Goal: Task Accomplishment & Management: Manage account settings

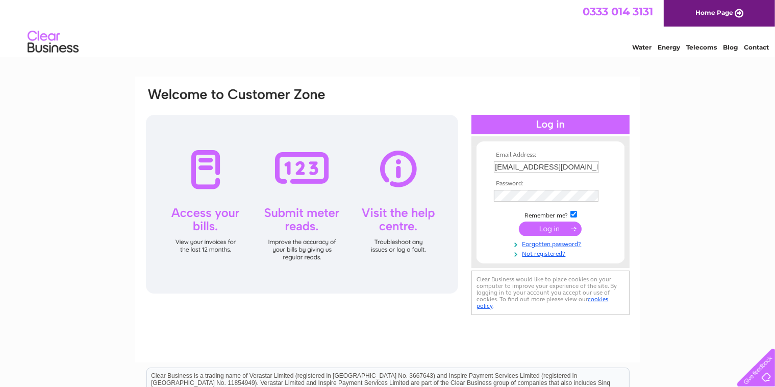
click at [558, 230] on input "submit" at bounding box center [550, 228] width 63 height 14
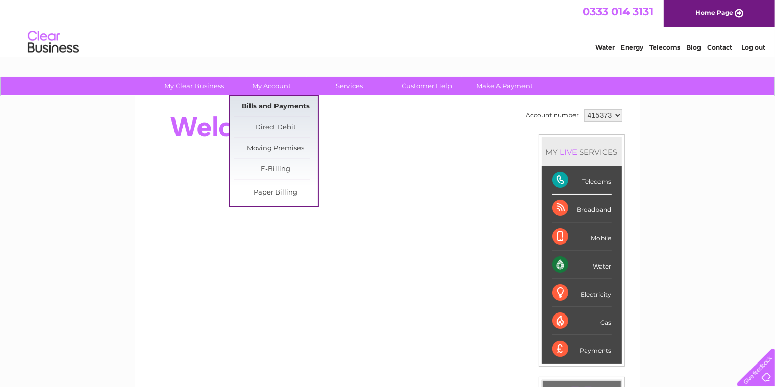
click at [266, 104] on link "Bills and Payments" at bounding box center [276, 106] width 84 height 20
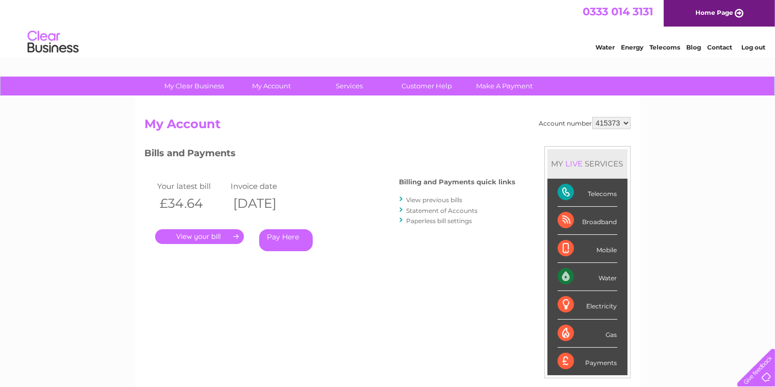
click at [228, 233] on link "." at bounding box center [199, 236] width 89 height 15
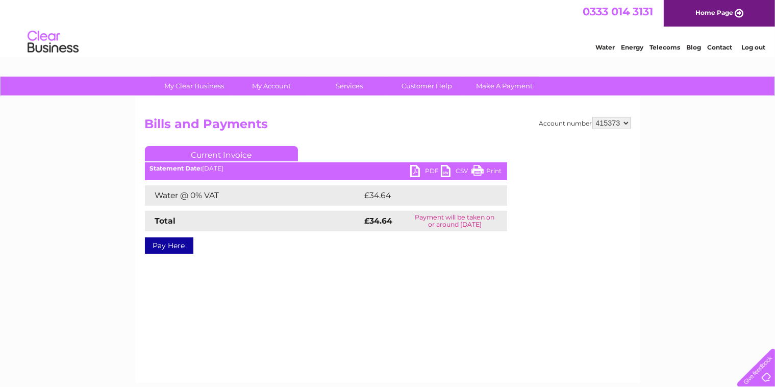
click at [414, 172] on link "PDF" at bounding box center [425, 172] width 31 height 15
